Goal: Check status: Check status

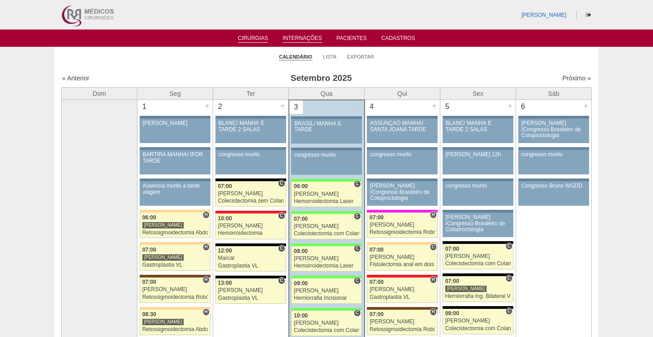
click at [307, 40] on link "Internações" at bounding box center [302, 39] width 39 height 8
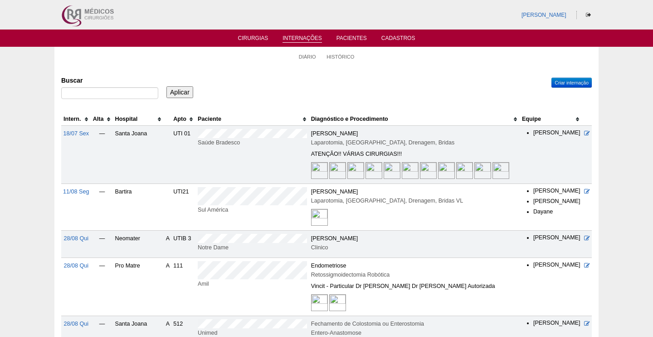
click at [164, 118] on th "Hospital" at bounding box center [138, 119] width 51 height 13
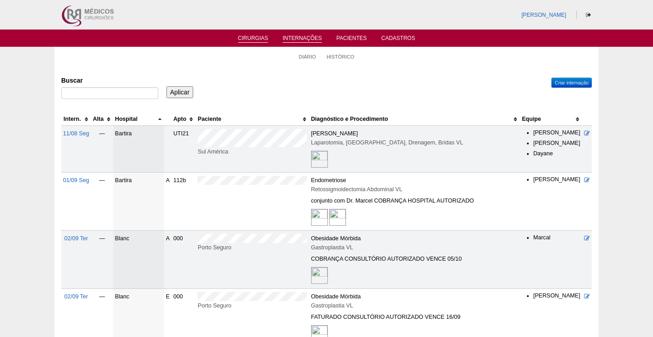
click at [261, 39] on link "Cirurgias" at bounding box center [253, 39] width 30 height 8
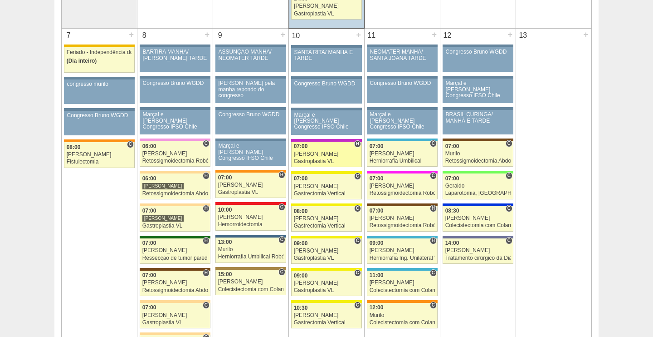
scroll to position [476, 0]
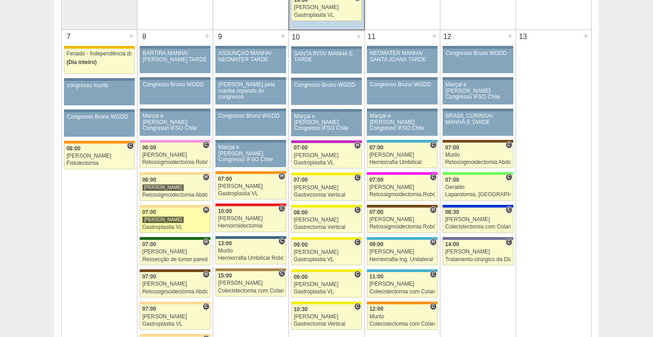
click at [157, 224] on div "Gastroplastia VL" at bounding box center [175, 227] width 66 height 6
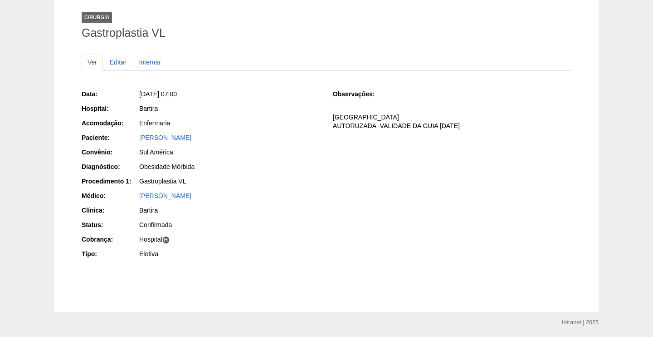
scroll to position [66, 0]
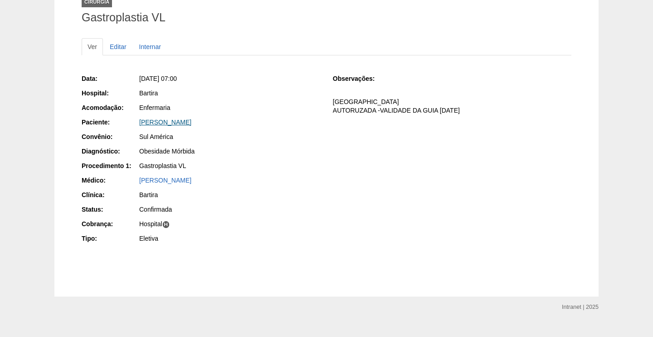
click at [162, 122] on link "JOYCE DA SILVA OLIVEIRA" at bounding box center [165, 121] width 52 height 7
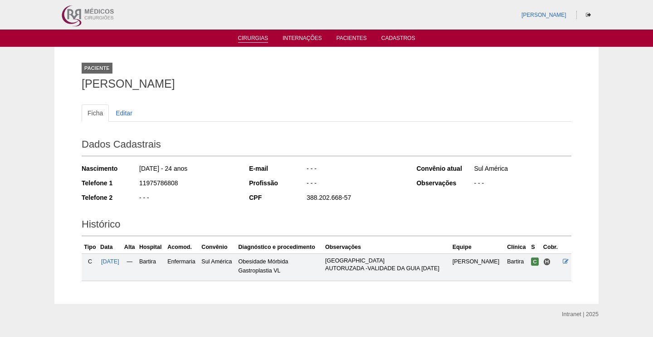
click at [252, 42] on link "Cirurgias" at bounding box center [253, 39] width 30 height 8
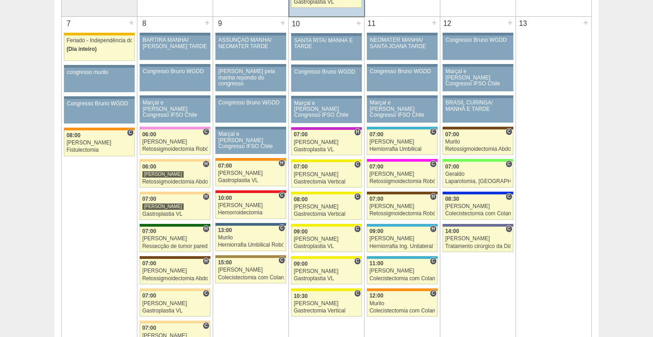
scroll to position [525, 0]
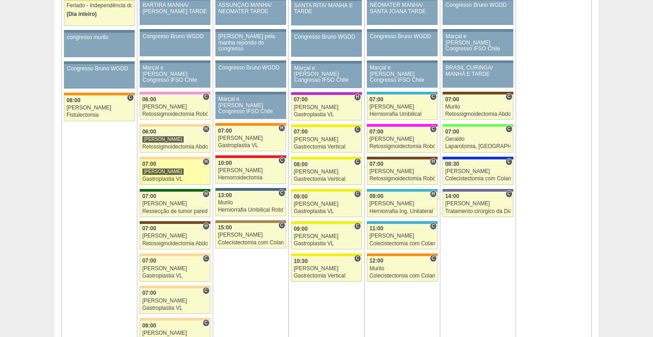
click at [162, 169] on div "[PERSON_NAME]" at bounding box center [163, 171] width 42 height 7
